Goal: Understand process/instructions

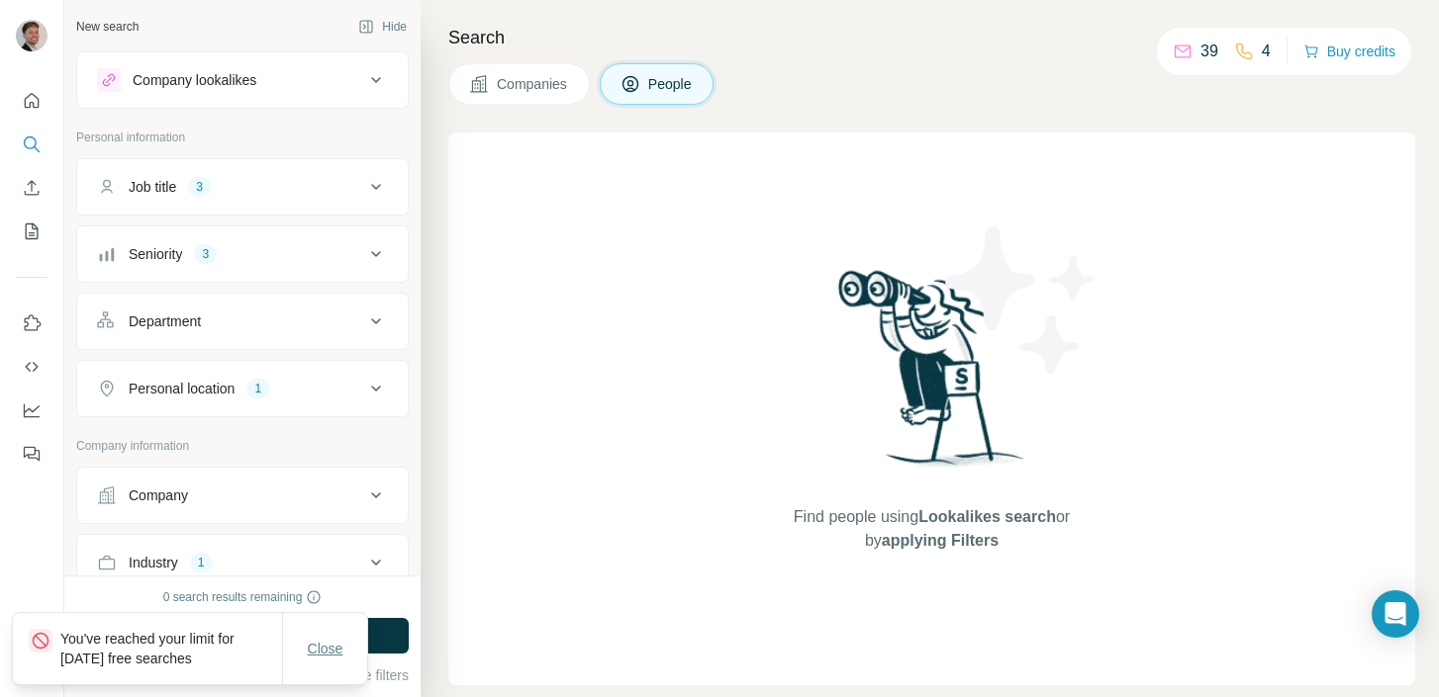
click at [319, 656] on span "Close" at bounding box center [326, 649] width 36 height 20
click at [28, 108] on icon "Quick start" at bounding box center [32, 101] width 20 height 20
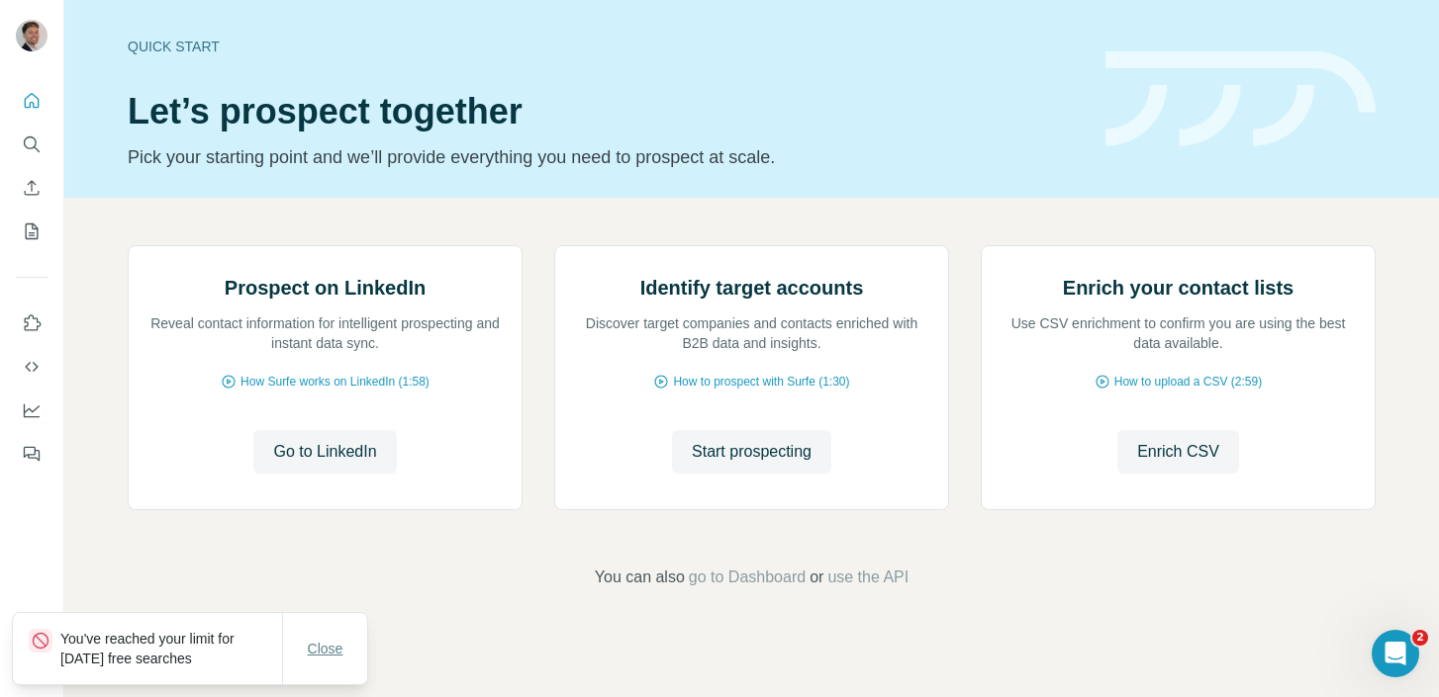
scroll to position [133, 0]
click at [330, 658] on span "Close" at bounding box center [326, 649] width 36 height 20
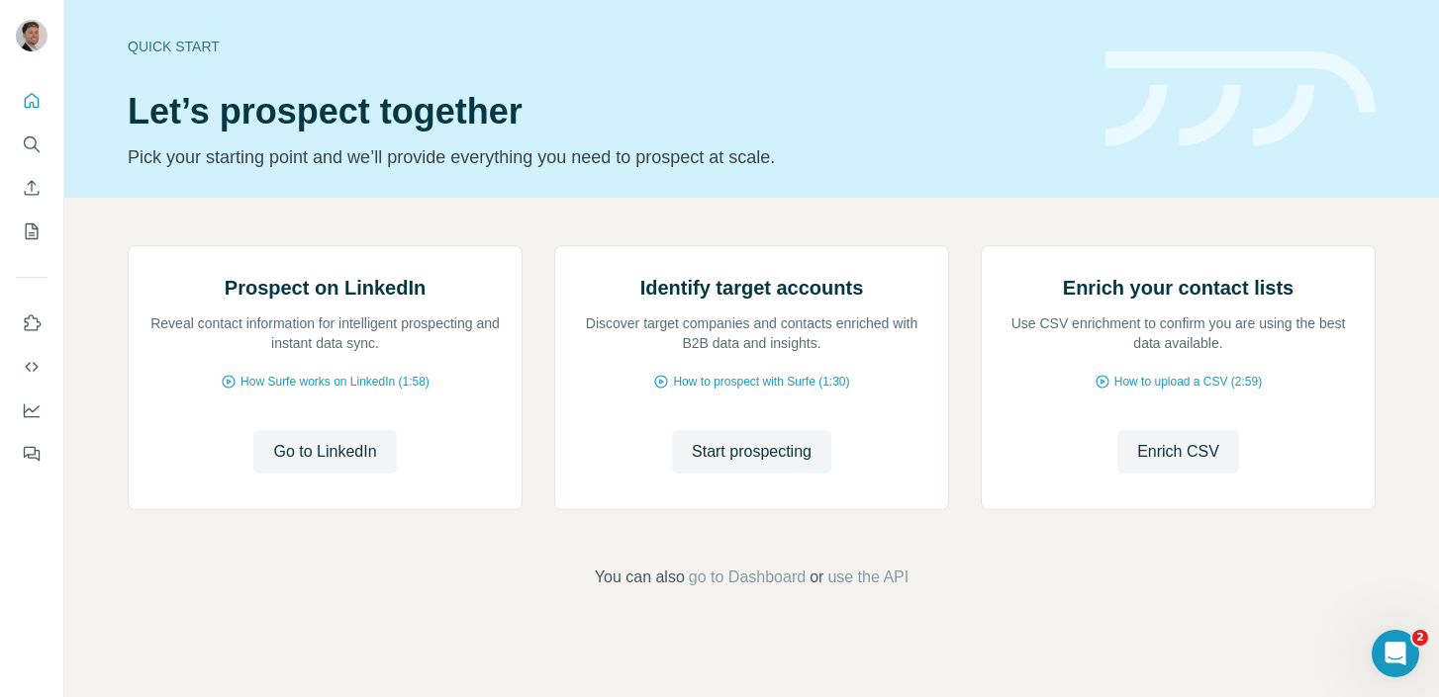
click at [102, 198] on div "Prospect on LinkedIn Reveal contact information for intelligent prospecting and…" at bounding box center [751, 417] width 1374 height 439
click at [102, 178] on div "Quick start Let’s prospect together Pick your starting point and we’ll provide …" at bounding box center [751, 99] width 1374 height 198
click at [34, 99] on icon "Quick start" at bounding box center [32, 101] width 20 height 20
click at [35, 100] on icon "Quick start" at bounding box center [32, 101] width 20 height 20
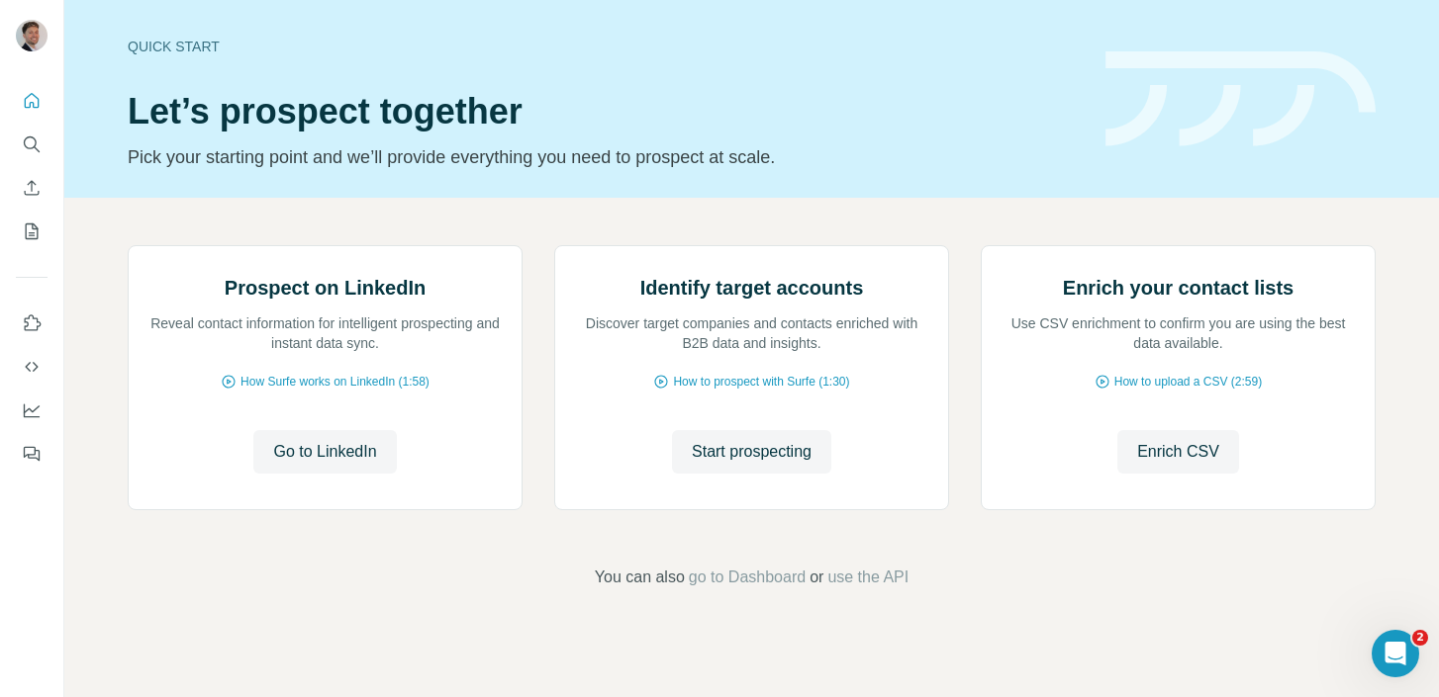
click at [78, 194] on div "Quick start Let’s prospect together Pick your starting point and we’ll provide …" at bounding box center [751, 99] width 1374 height 198
click at [1120, 150] on header "Quick start Let’s prospect together Pick your starting point and we’ll provide …" at bounding box center [752, 99] width 1248 height 144
